Goal: Find specific page/section: Find specific page/section

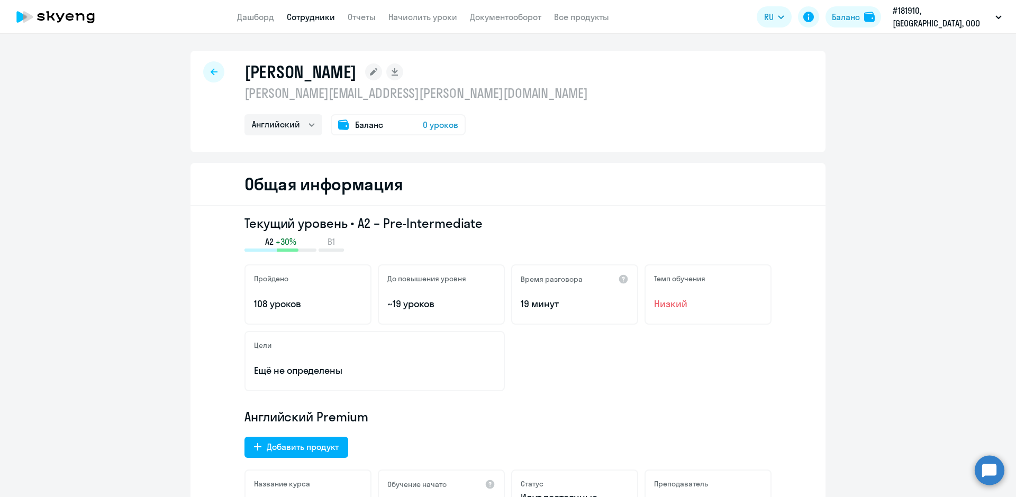
select select "english"
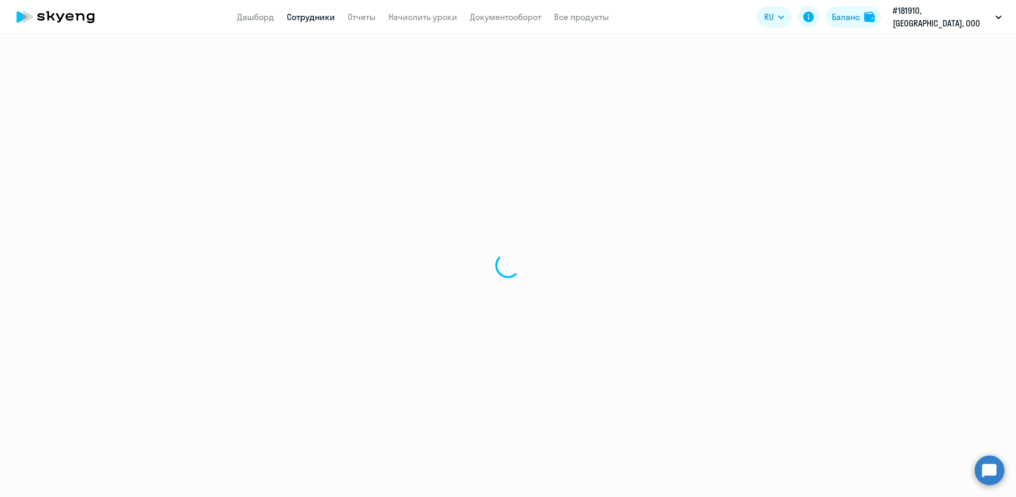
select select "30"
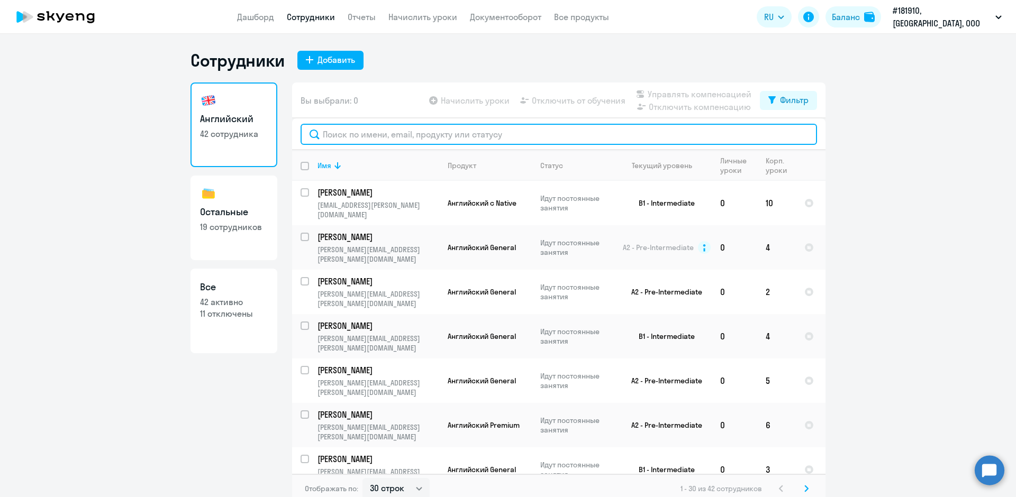
click at [325, 137] on input "text" at bounding box center [559, 134] width 517 height 21
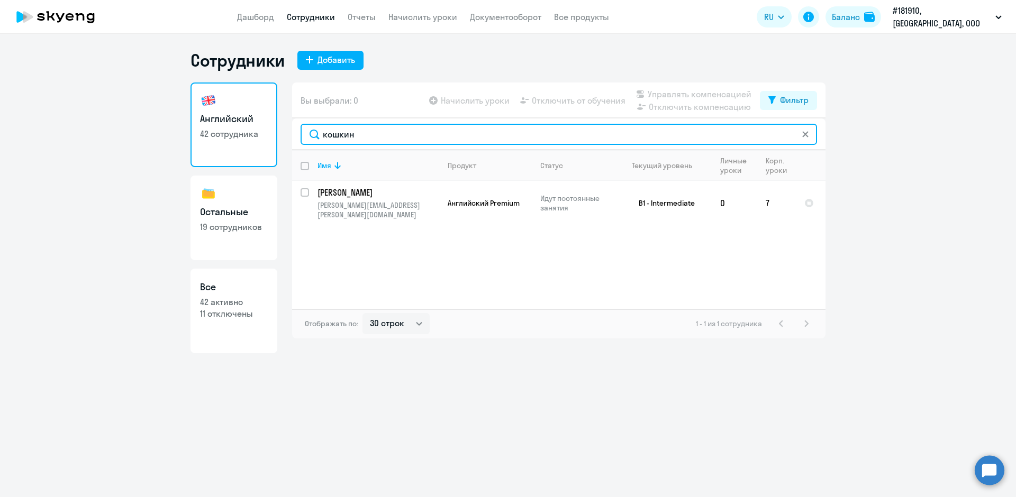
type input "кошкин"
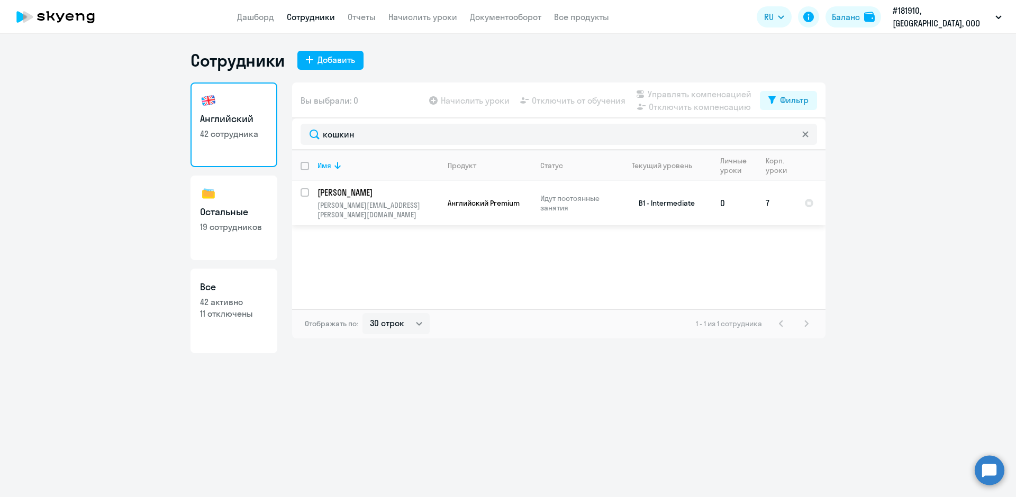
click at [348, 214] on td "[PERSON_NAME] [PERSON_NAME][EMAIL_ADDRESS][PERSON_NAME][DOMAIN_NAME]" at bounding box center [374, 203] width 130 height 44
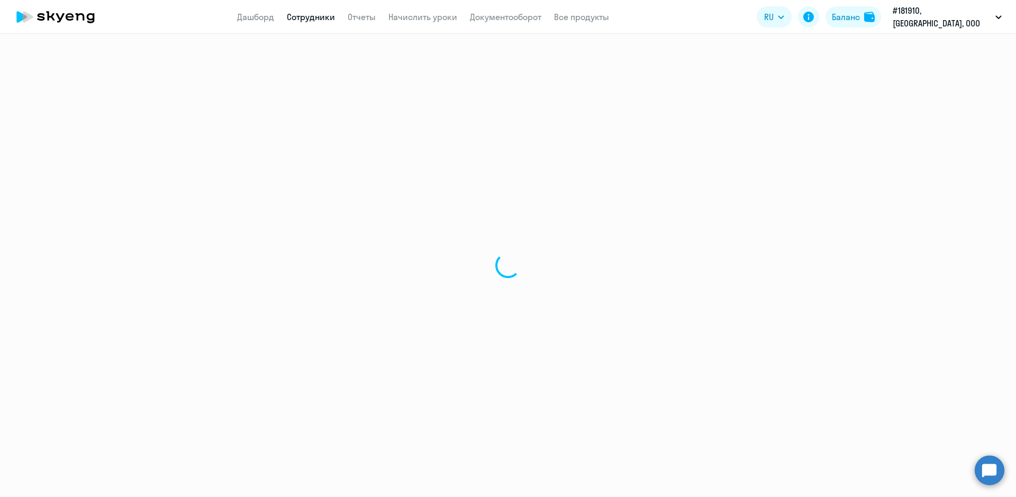
select select "english"
select select "30"
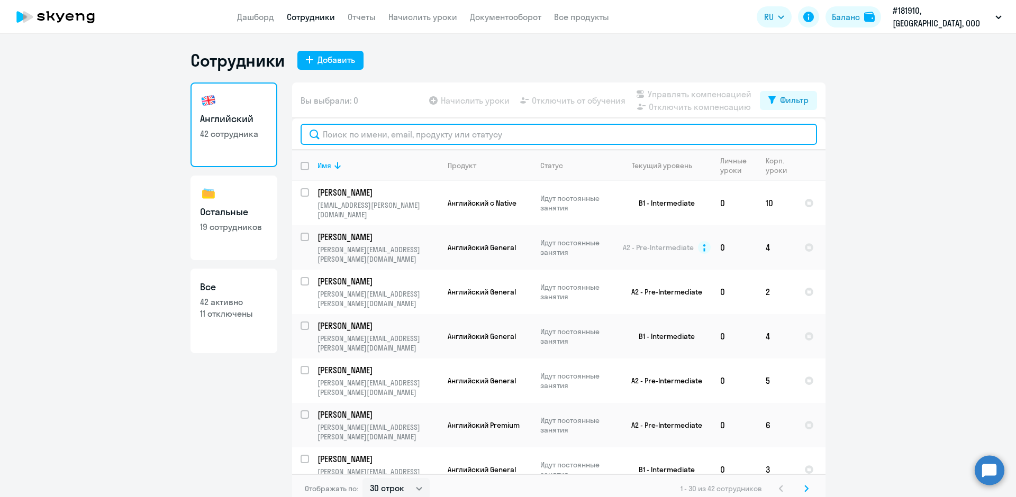
click at [331, 138] on input "text" at bounding box center [559, 134] width 517 height 21
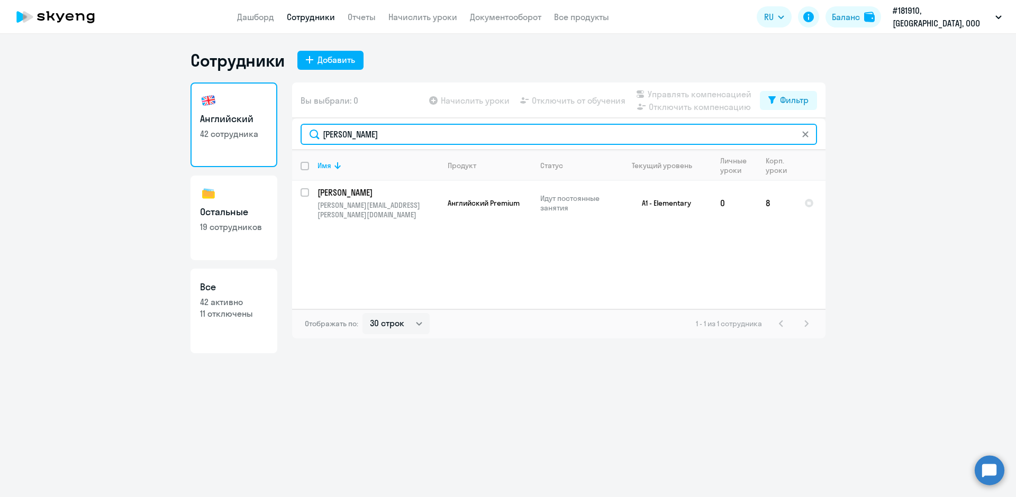
type input "[PERSON_NAME]"
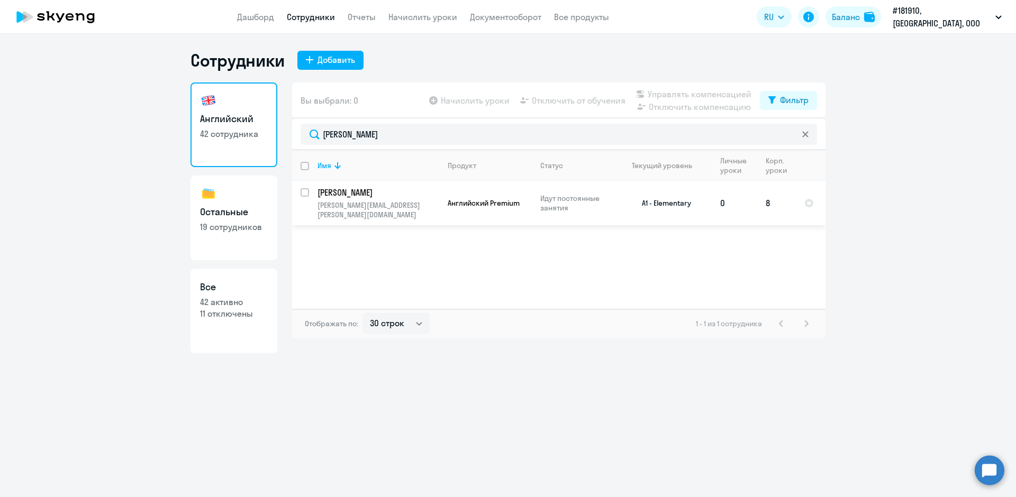
click at [321, 192] on p "[PERSON_NAME]" at bounding box center [378, 193] width 120 height 12
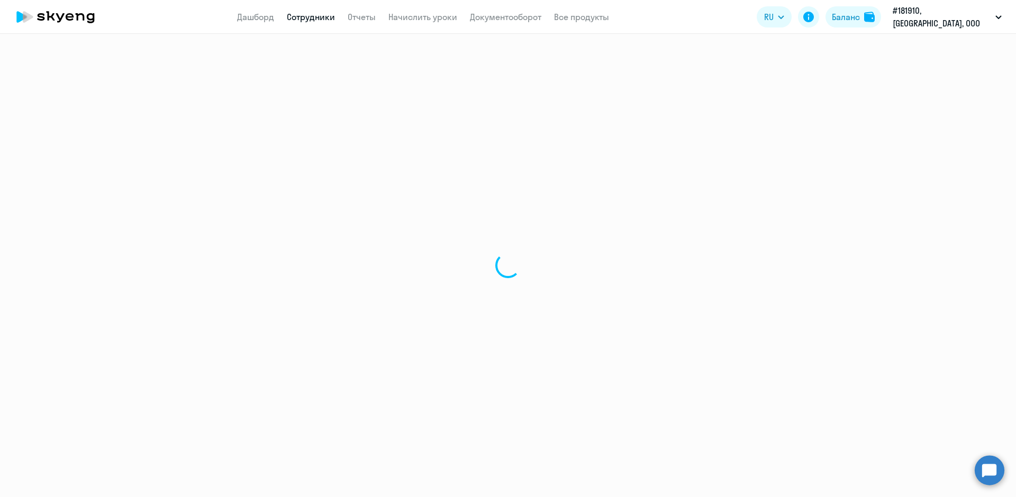
select select "english"
